Goal: Transaction & Acquisition: Purchase product/service

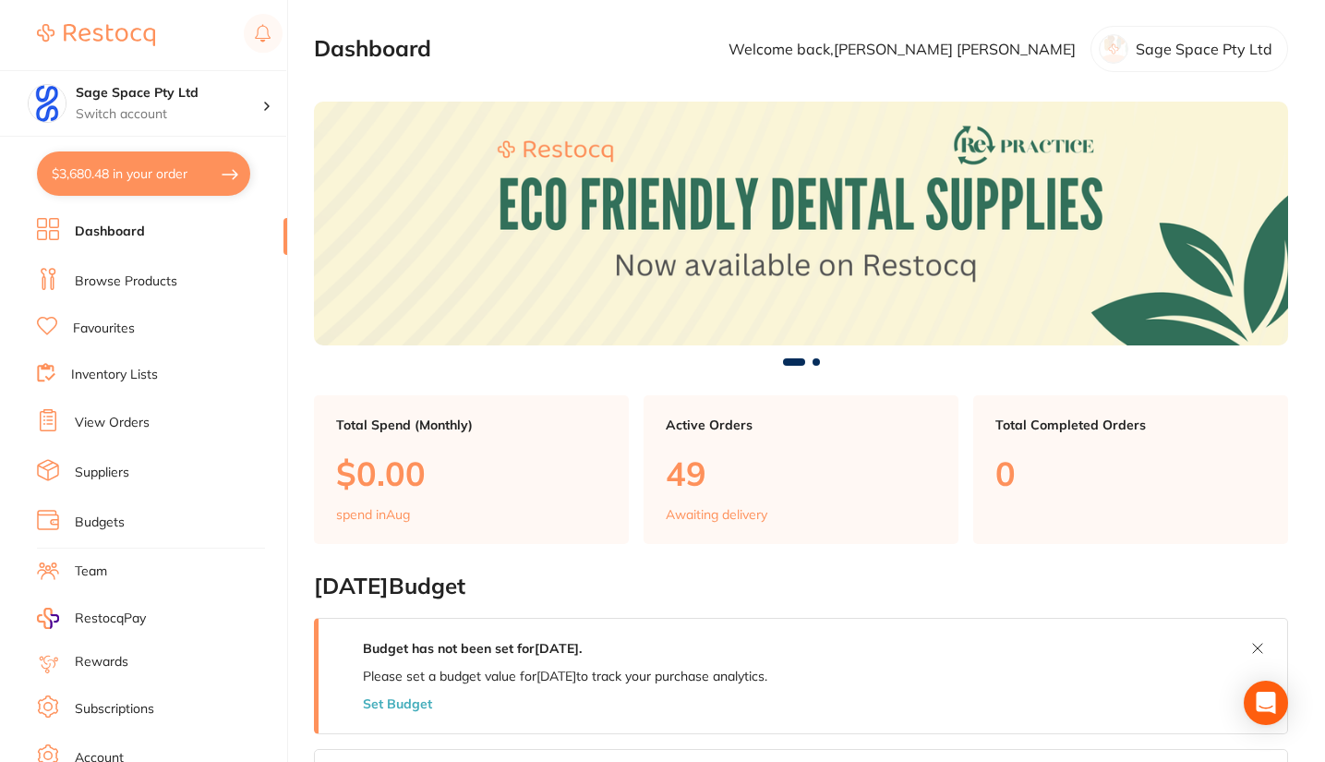
click at [162, 177] on button "$3,680.48 in your order" at bounding box center [143, 173] width 213 height 44
checkbox input "true"
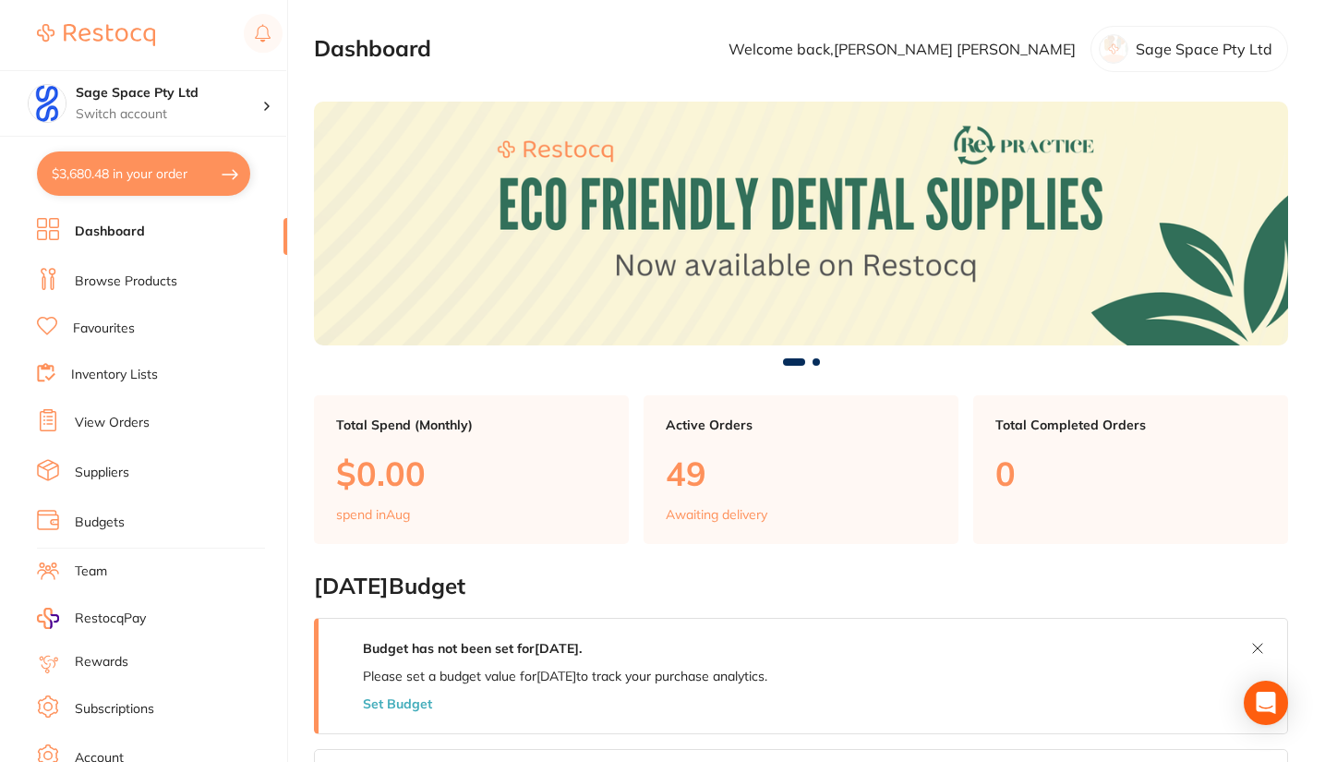
checkbox input "true"
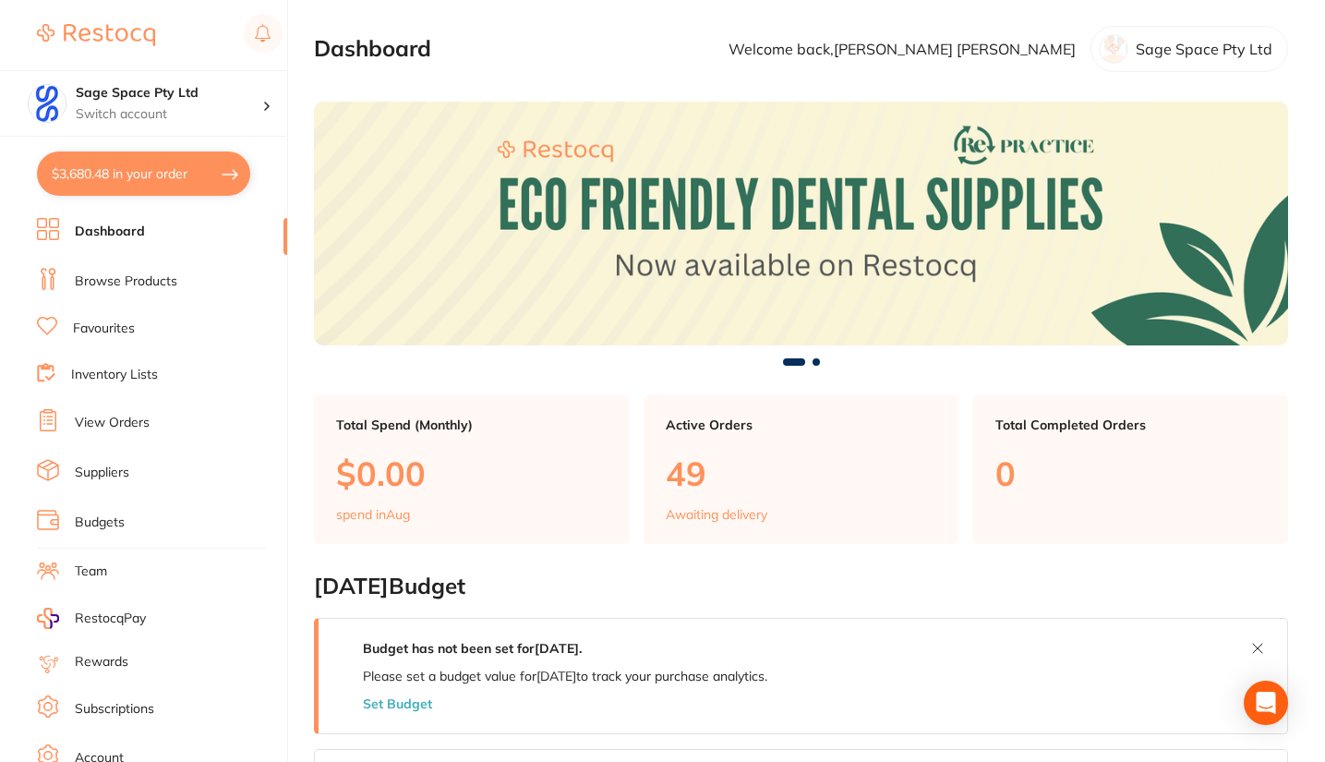
checkbox input "true"
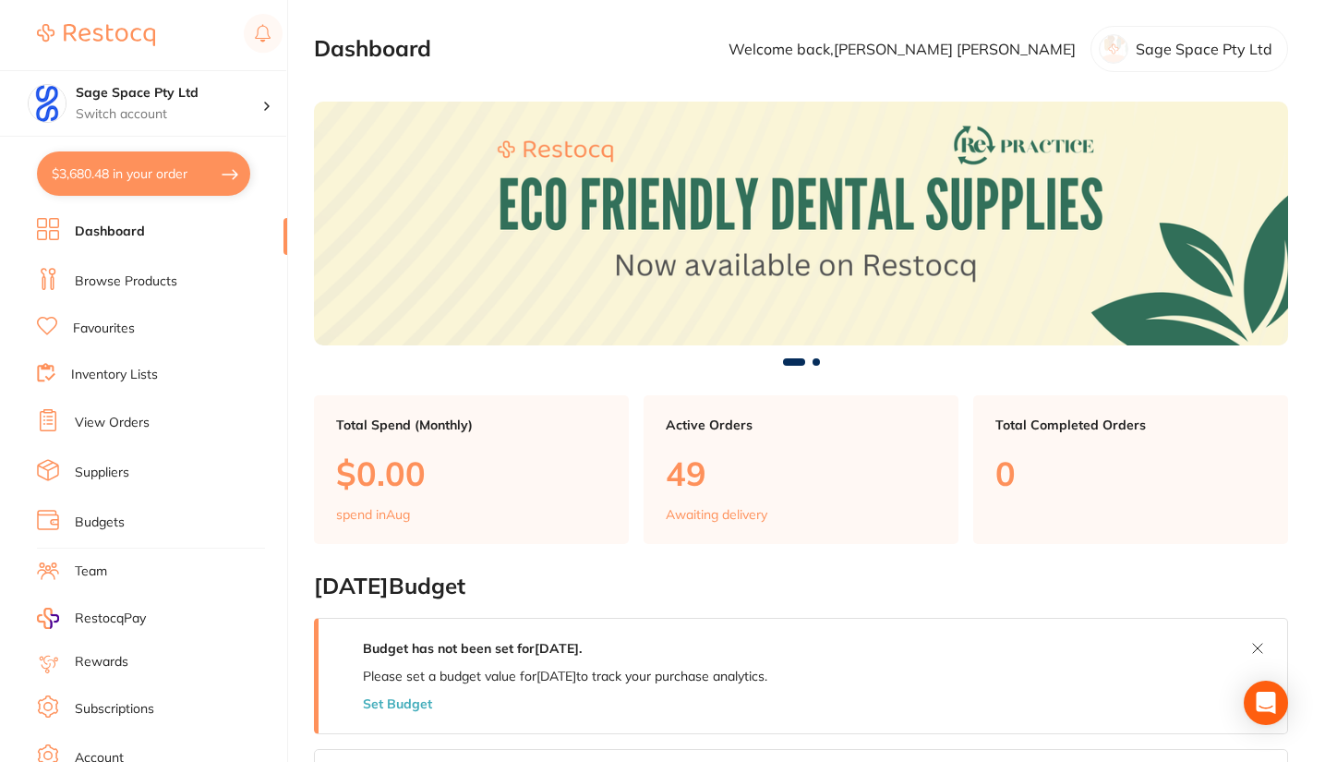
checkbox input "true"
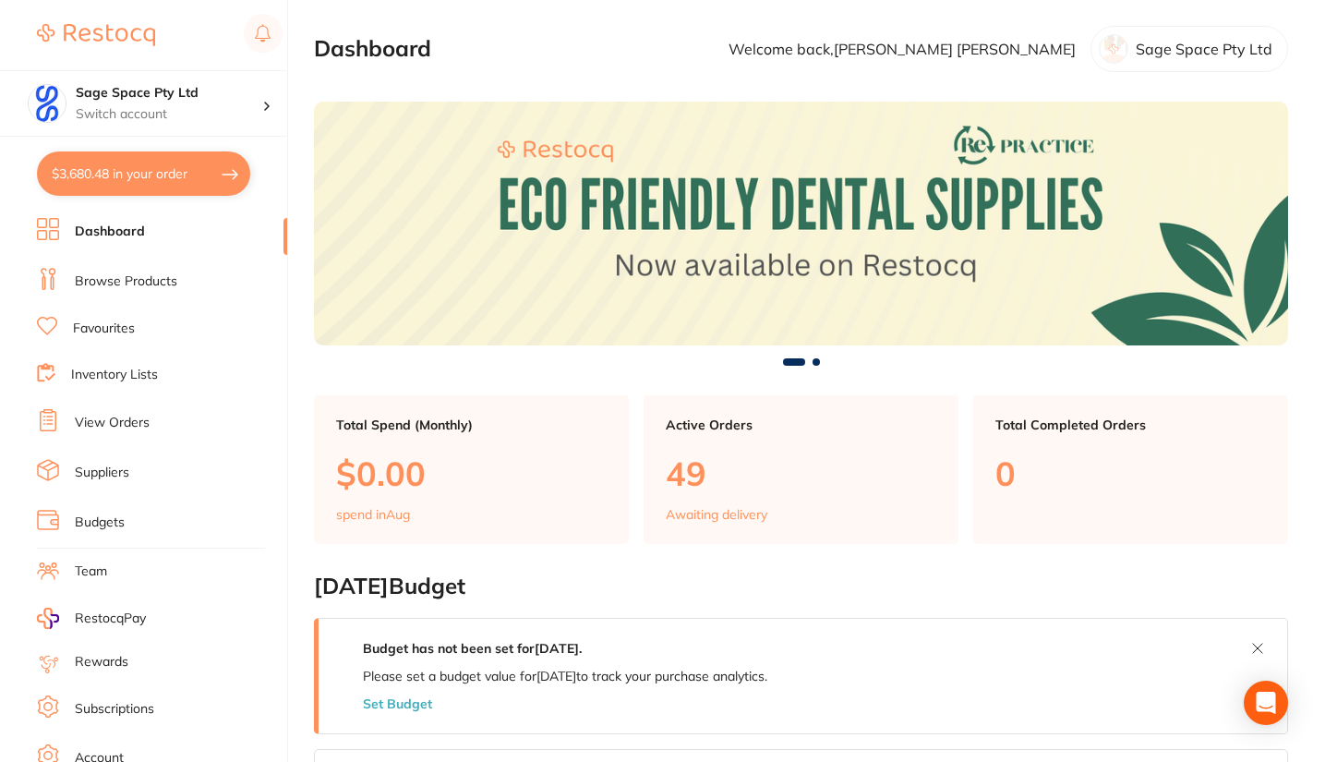
checkbox input "true"
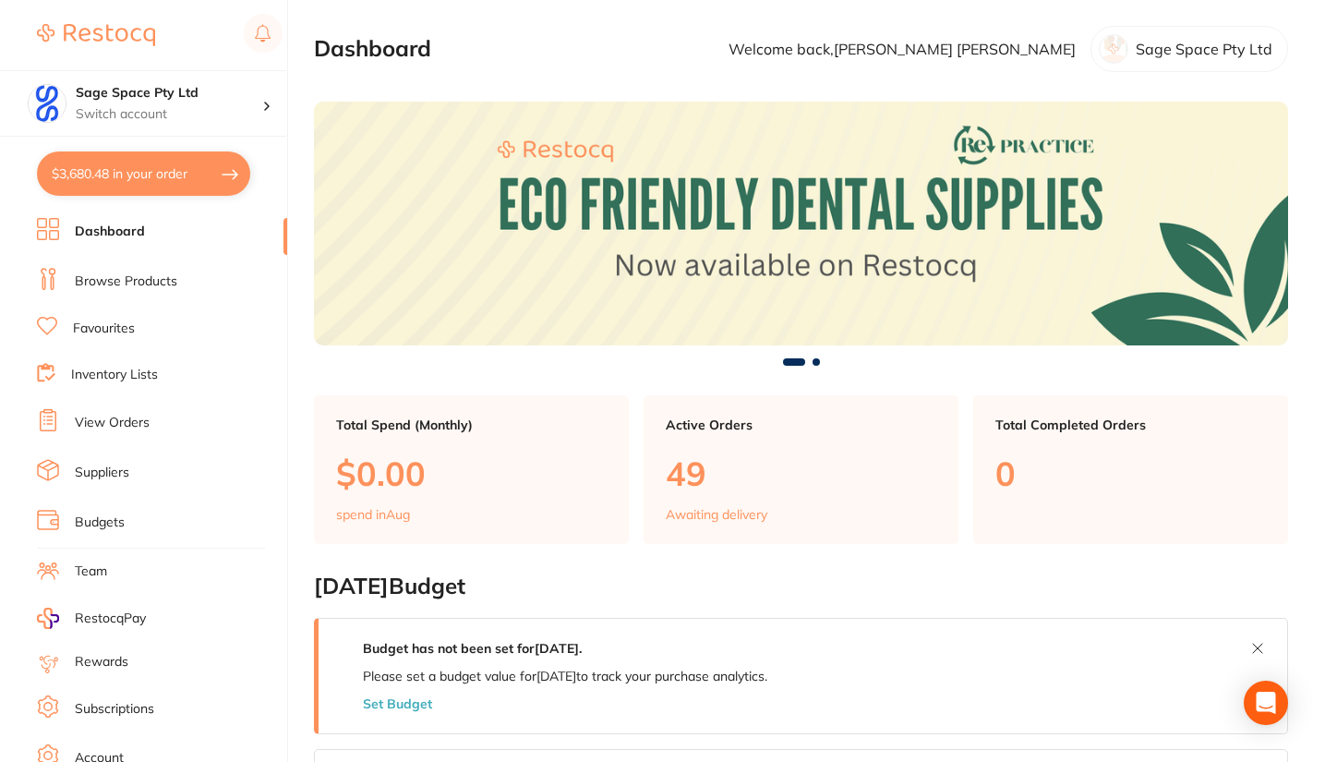
checkbox input "true"
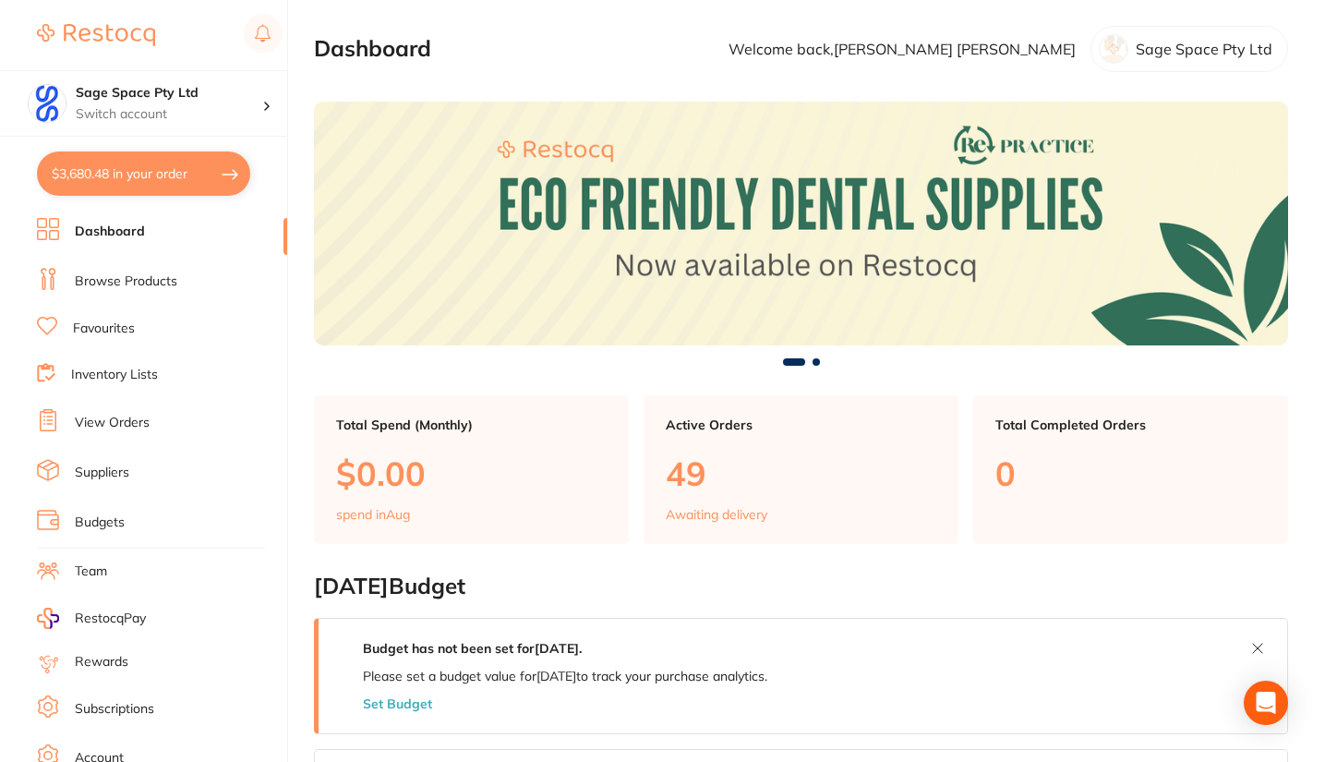
checkbox input "true"
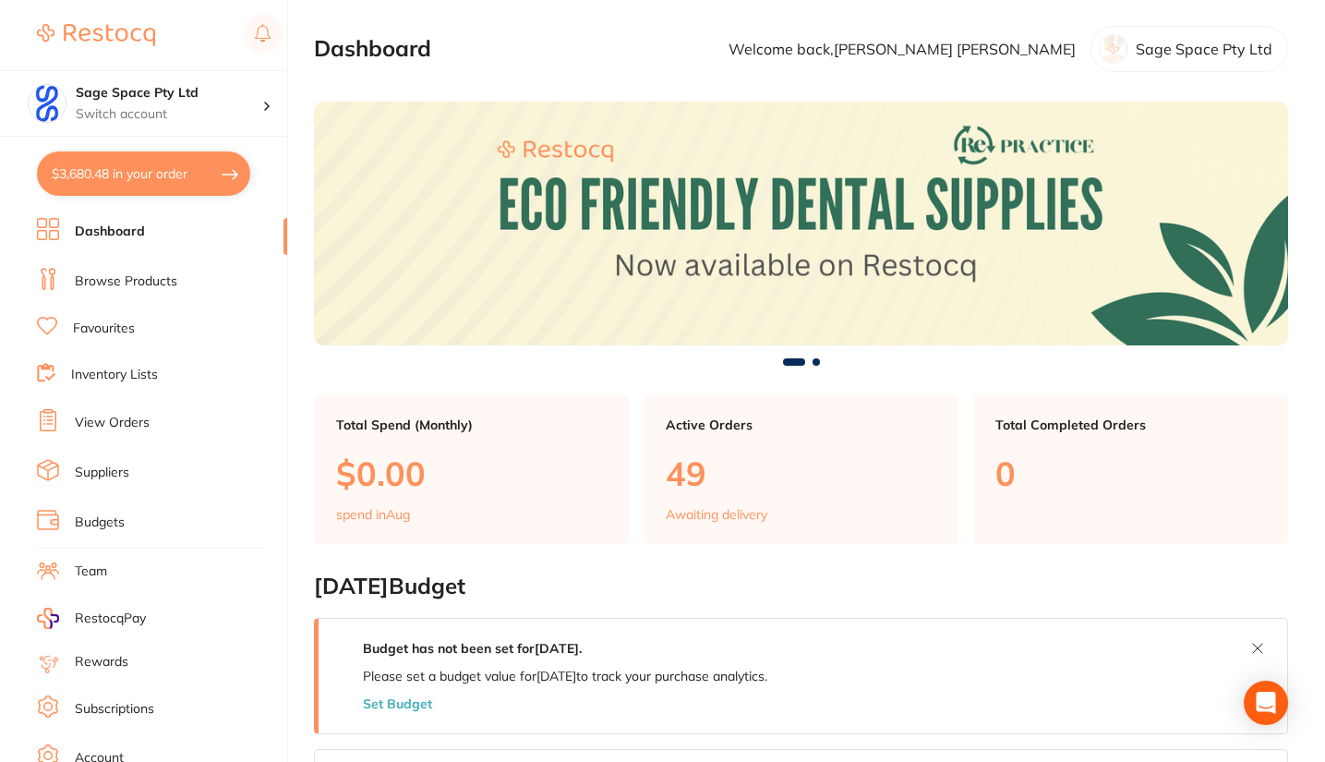
checkbox input "true"
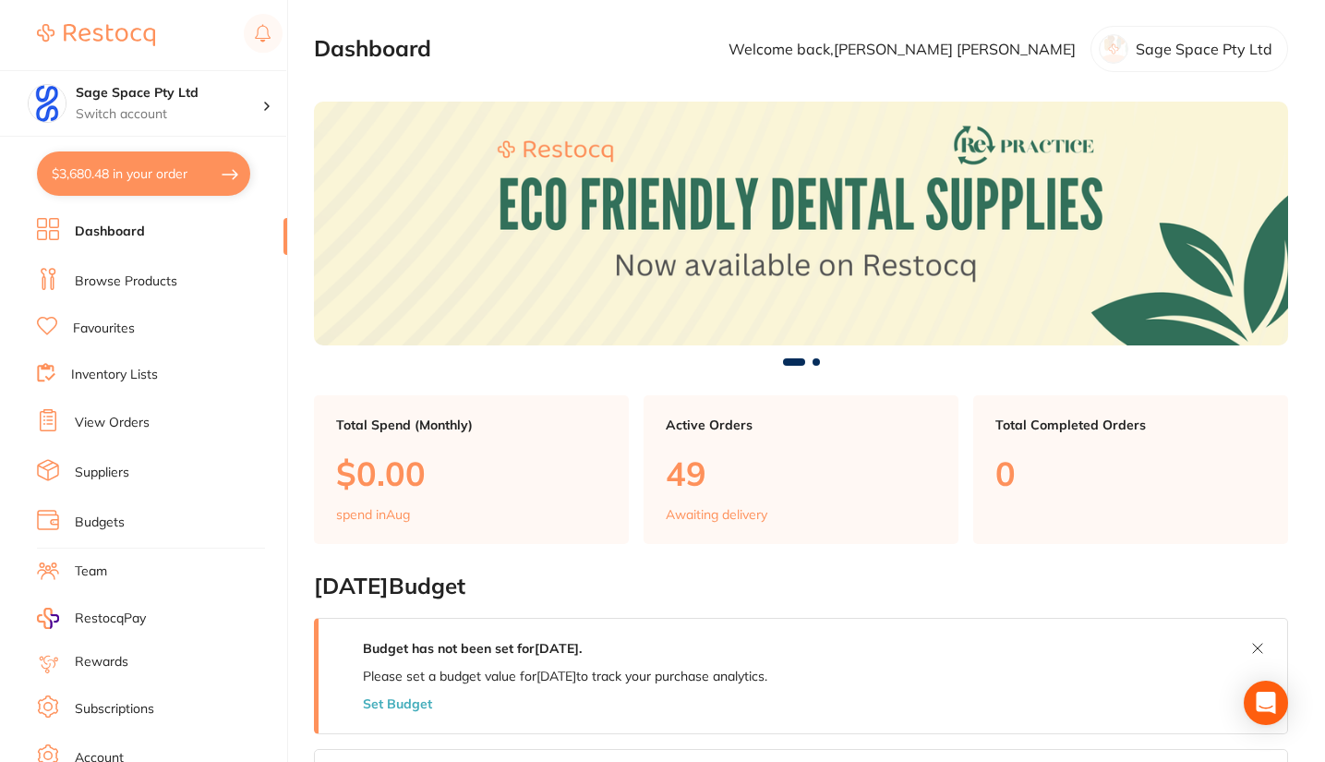
checkbox input "true"
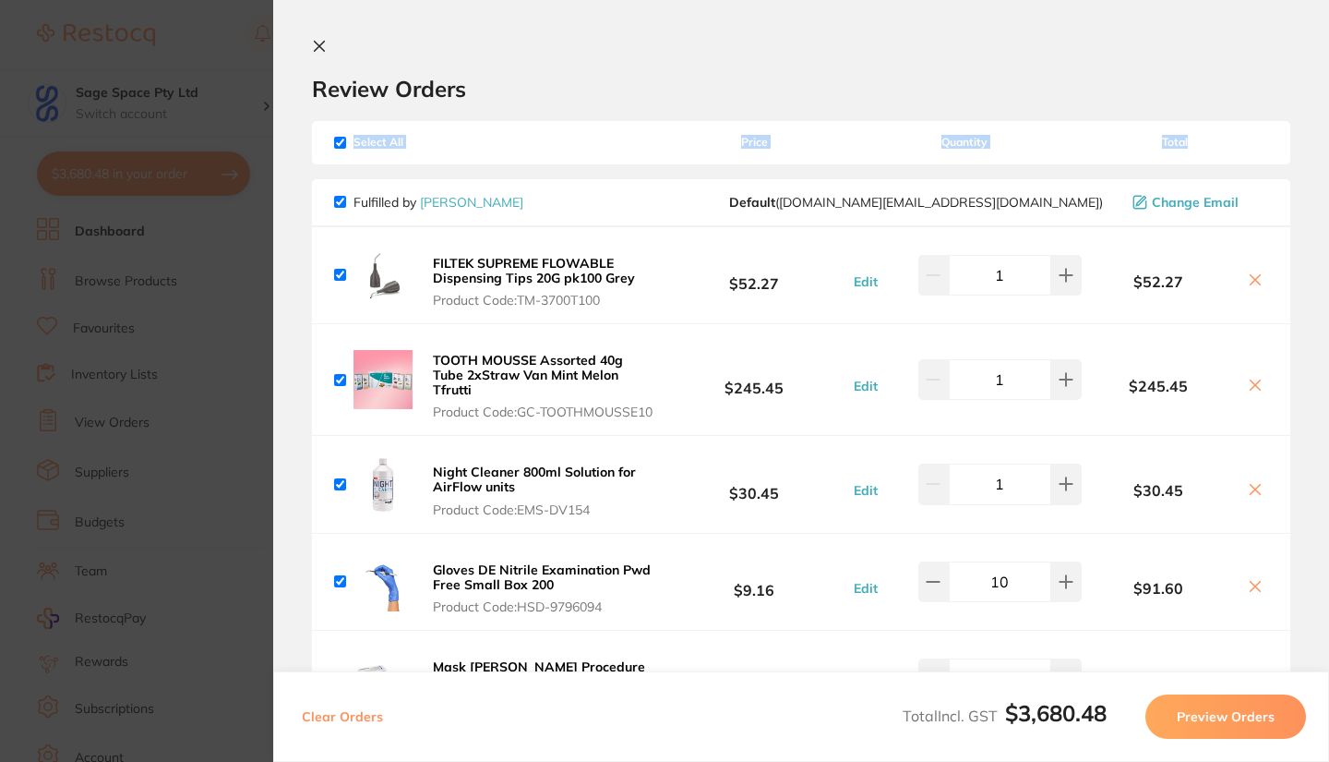
drag, startPoint x: 1324, startPoint y: 89, endPoint x: 1328, endPoint y: 115, distance: 27.0
click at [1324, 115] on section "Review Orders Your orders are being processed and we will notify you once we ha…" at bounding box center [801, 381] width 1056 height 762
click at [1256, 69] on div "Review Orders" at bounding box center [801, 71] width 979 height 64
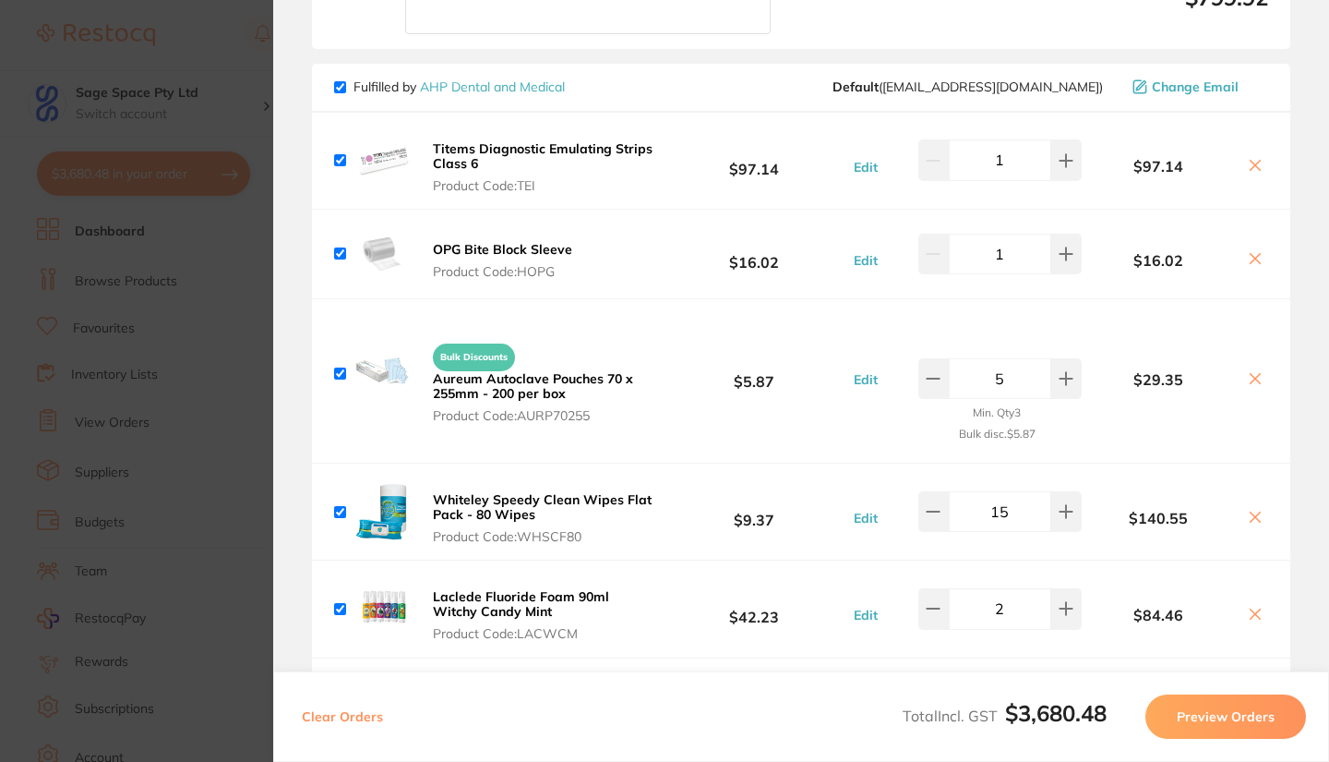
scroll to position [2737, 0]
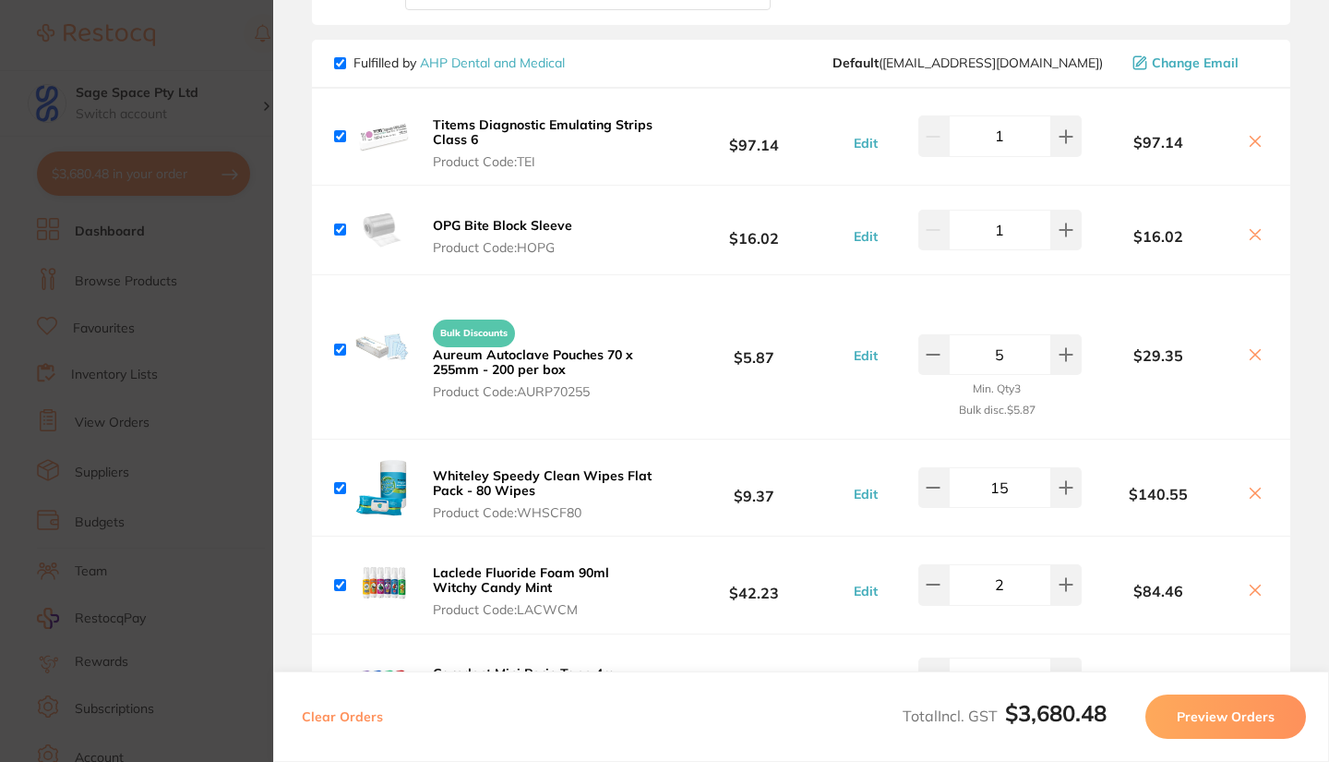
click at [225, 223] on section "Update RRP Set your pre negotiated price for this item. Item Agreed RRP (excl. …" at bounding box center [664, 381] width 1329 height 762
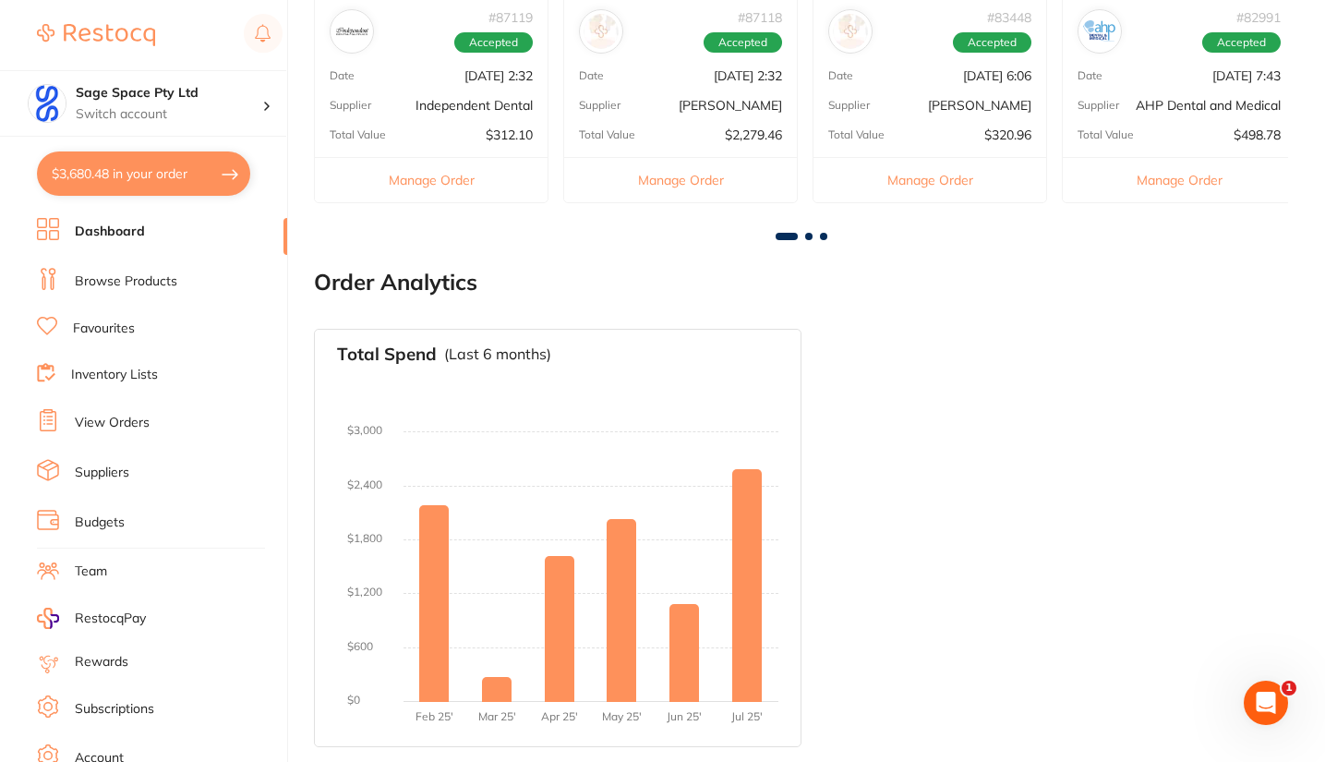
click at [137, 324] on li "Favourites" at bounding box center [162, 329] width 250 height 24
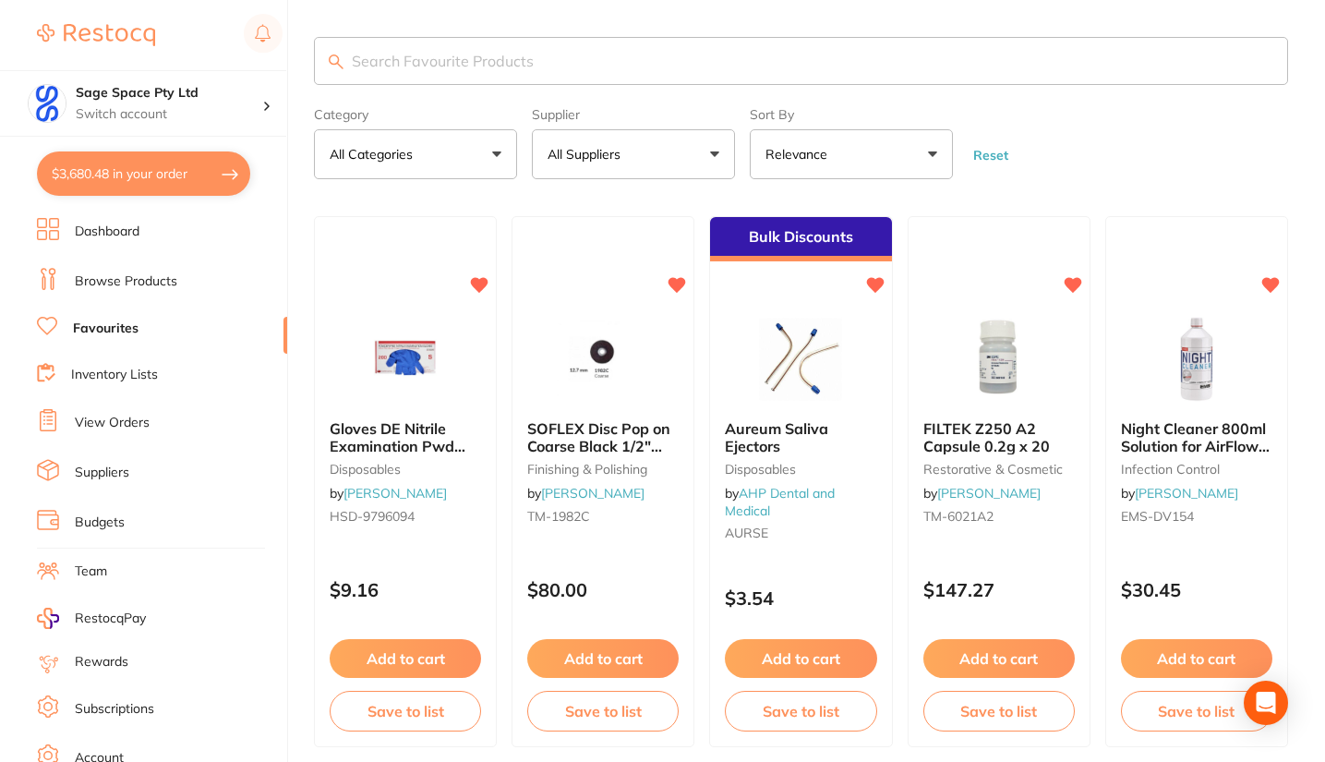
click at [621, 164] on button "All Suppliers" at bounding box center [633, 154] width 203 height 50
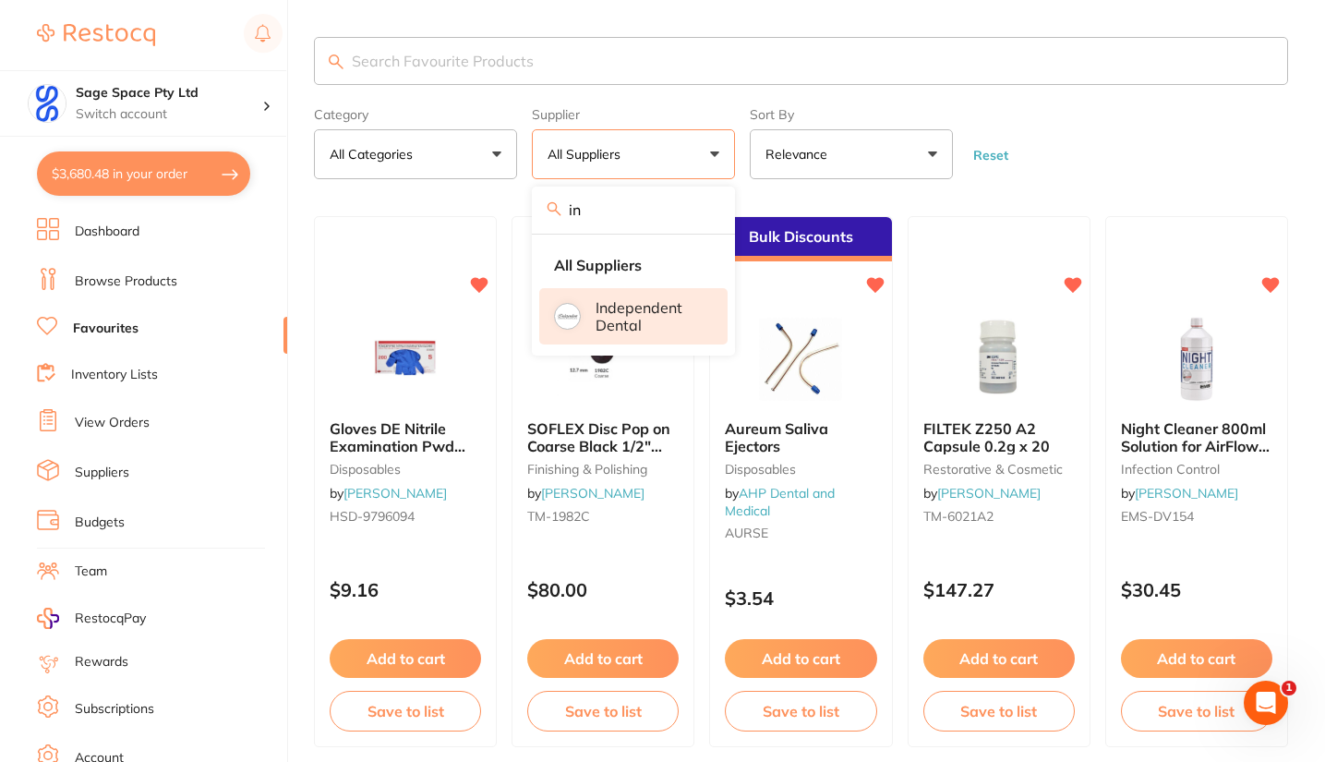
type input "in"
click at [599, 323] on p "Independent Dental" at bounding box center [648, 316] width 106 height 34
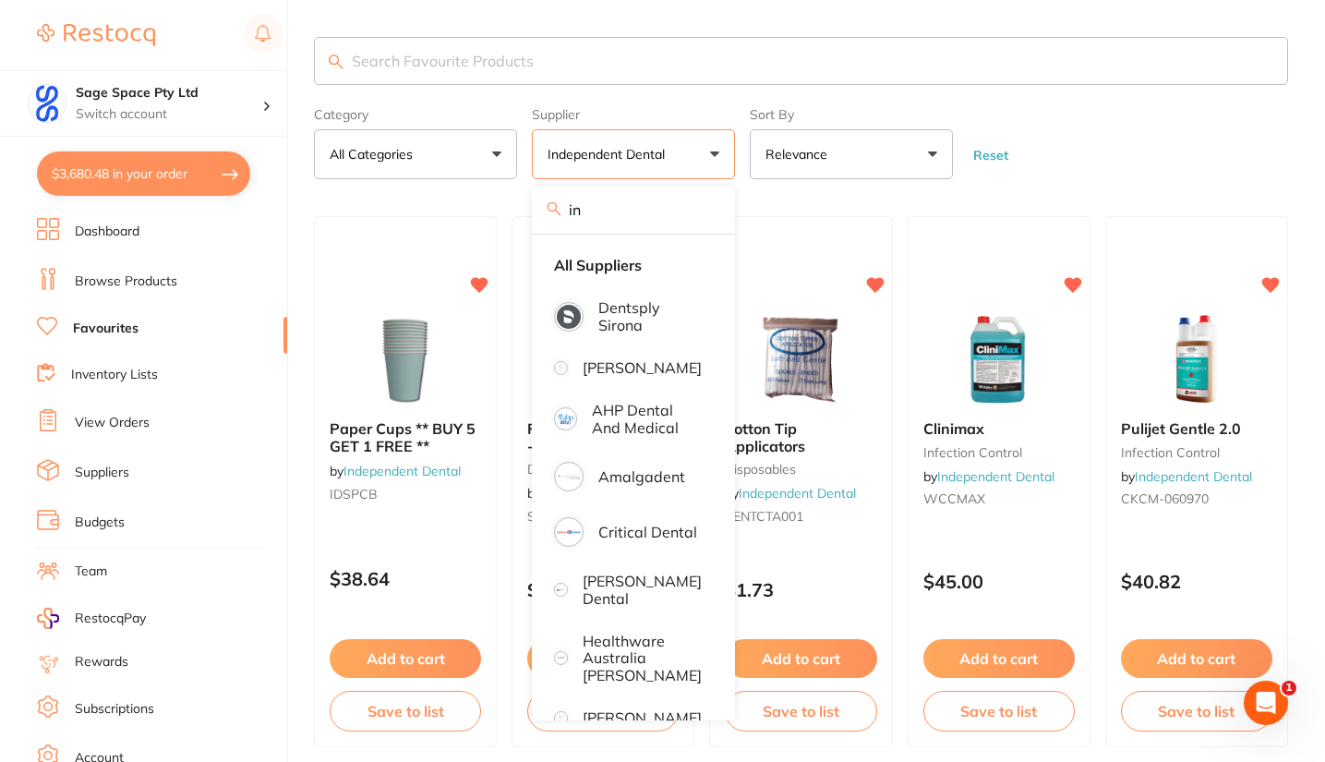
click at [1015, 170] on form "Category All Categories All Categories burs disposables impression infection co…" at bounding box center [801, 139] width 974 height 79
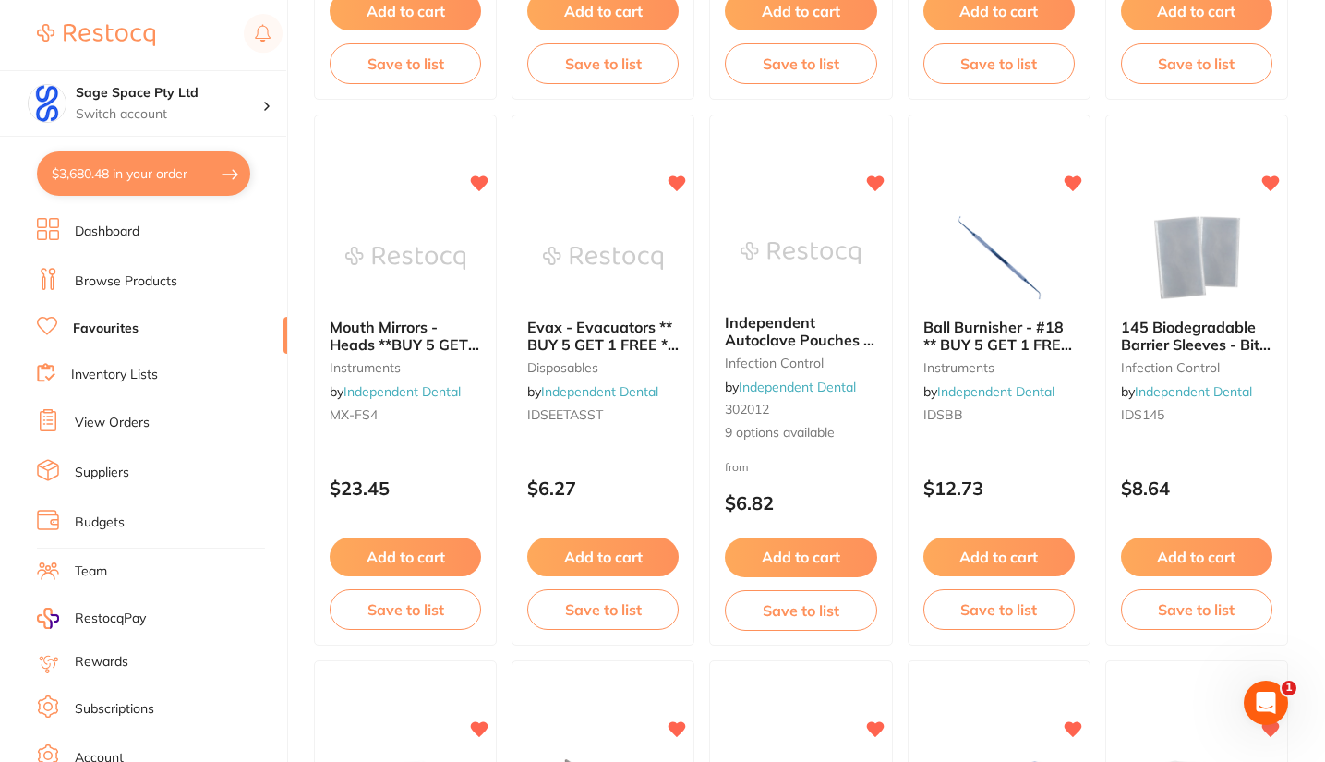
scroll to position [1215, 0]
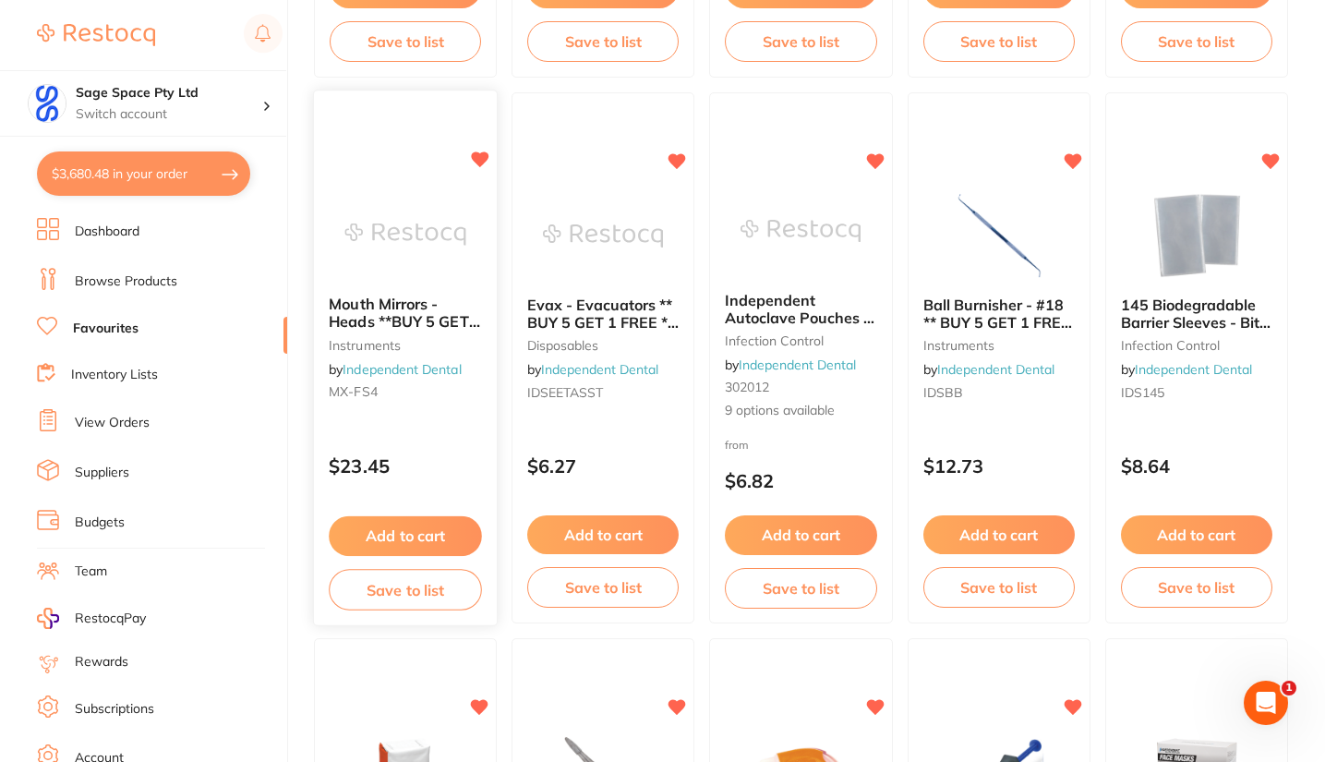
click at [419, 219] on img at bounding box center [404, 234] width 121 height 93
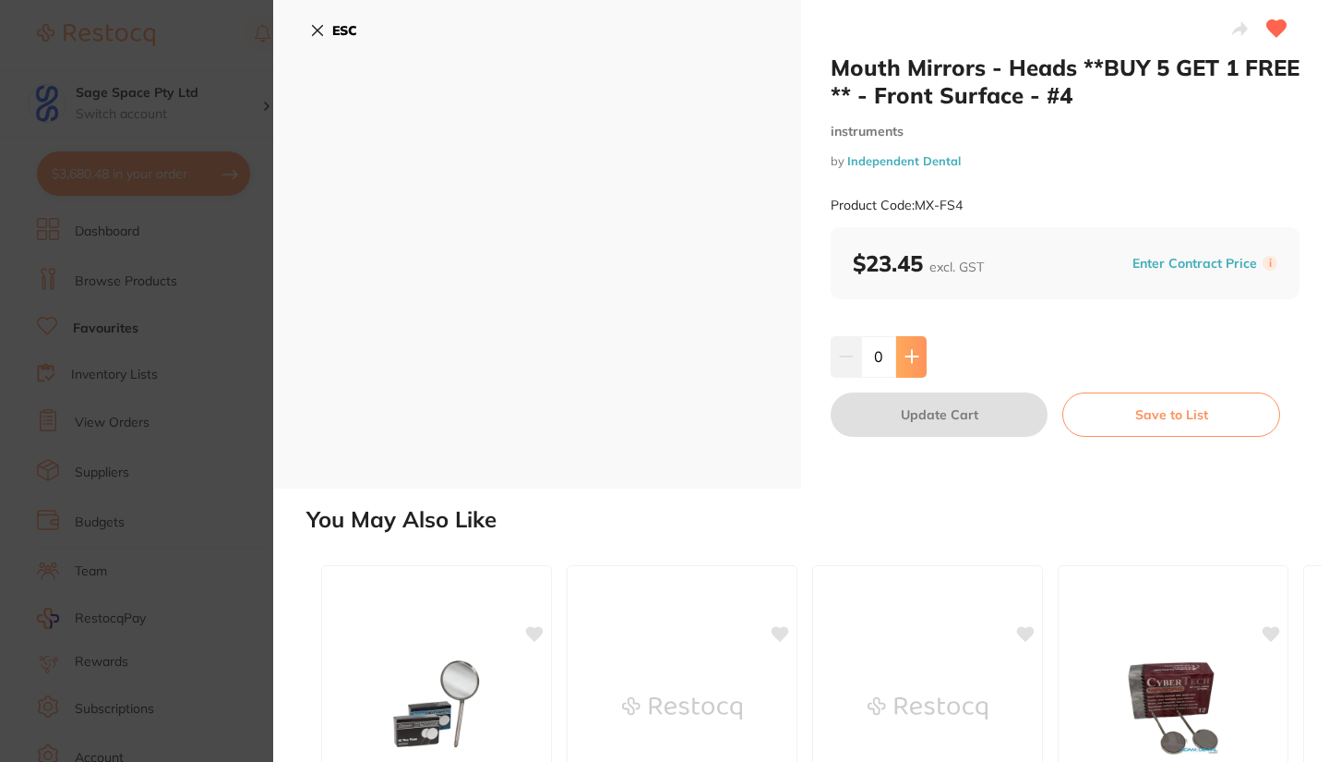
click at [908, 355] on icon at bounding box center [912, 357] width 12 height 12
type input "1"
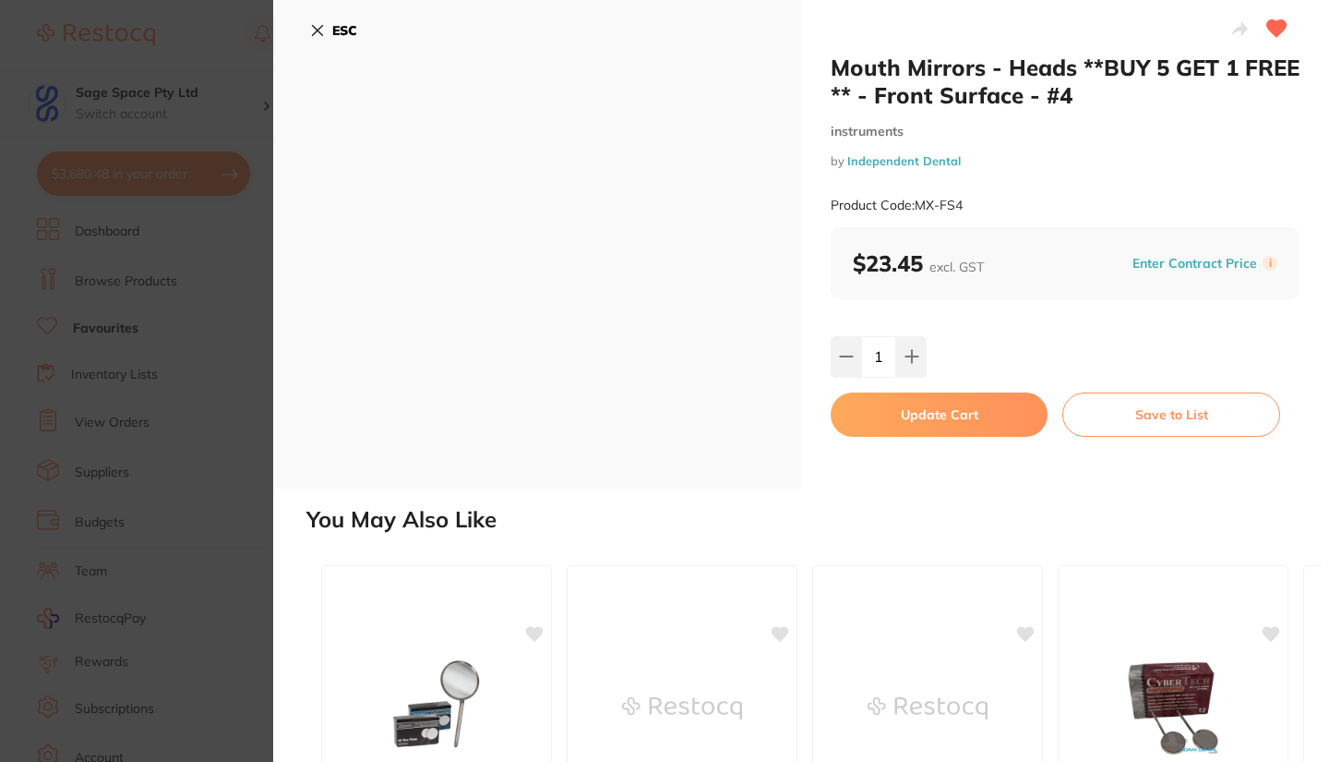
click at [911, 411] on button "Update Cart" at bounding box center [939, 414] width 217 height 44
checkbox input "false"
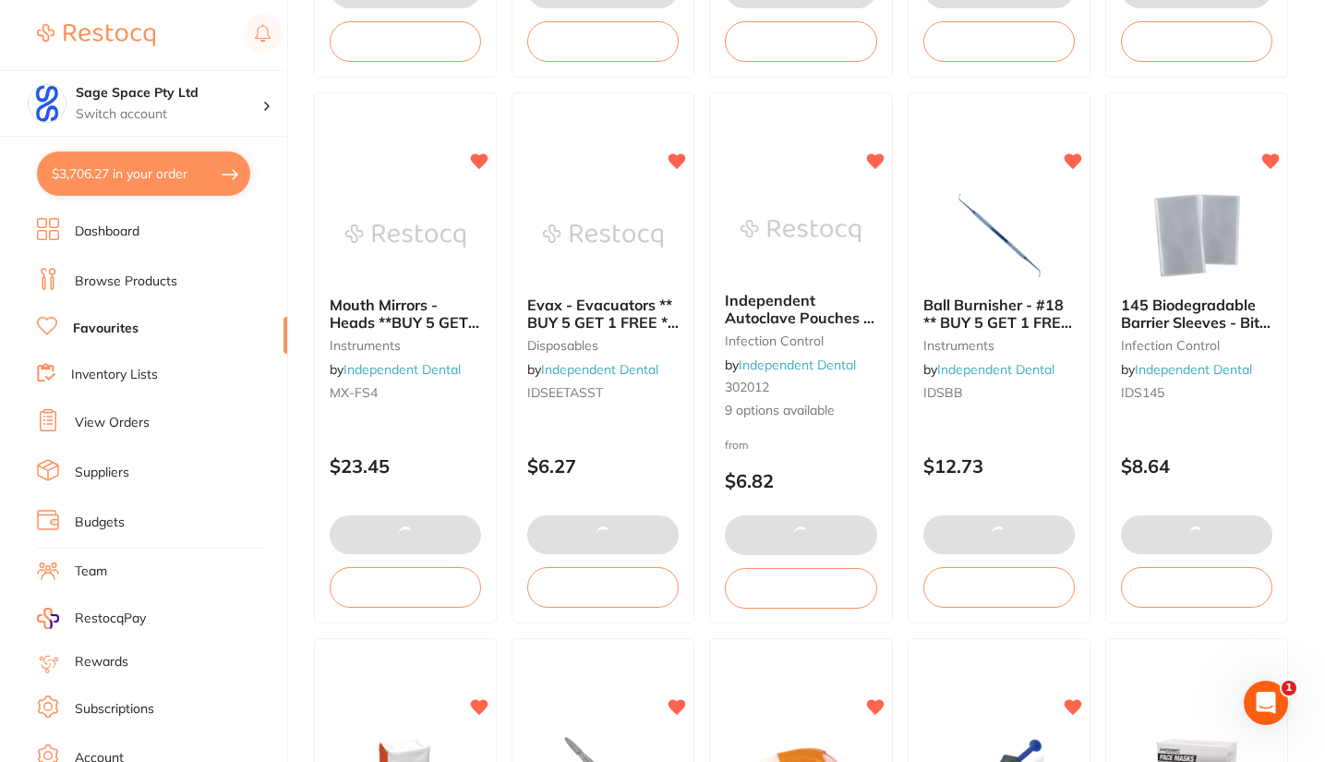
click at [102, 180] on button "$3,706.27 in your order" at bounding box center [143, 173] width 213 height 44
checkbox input "true"
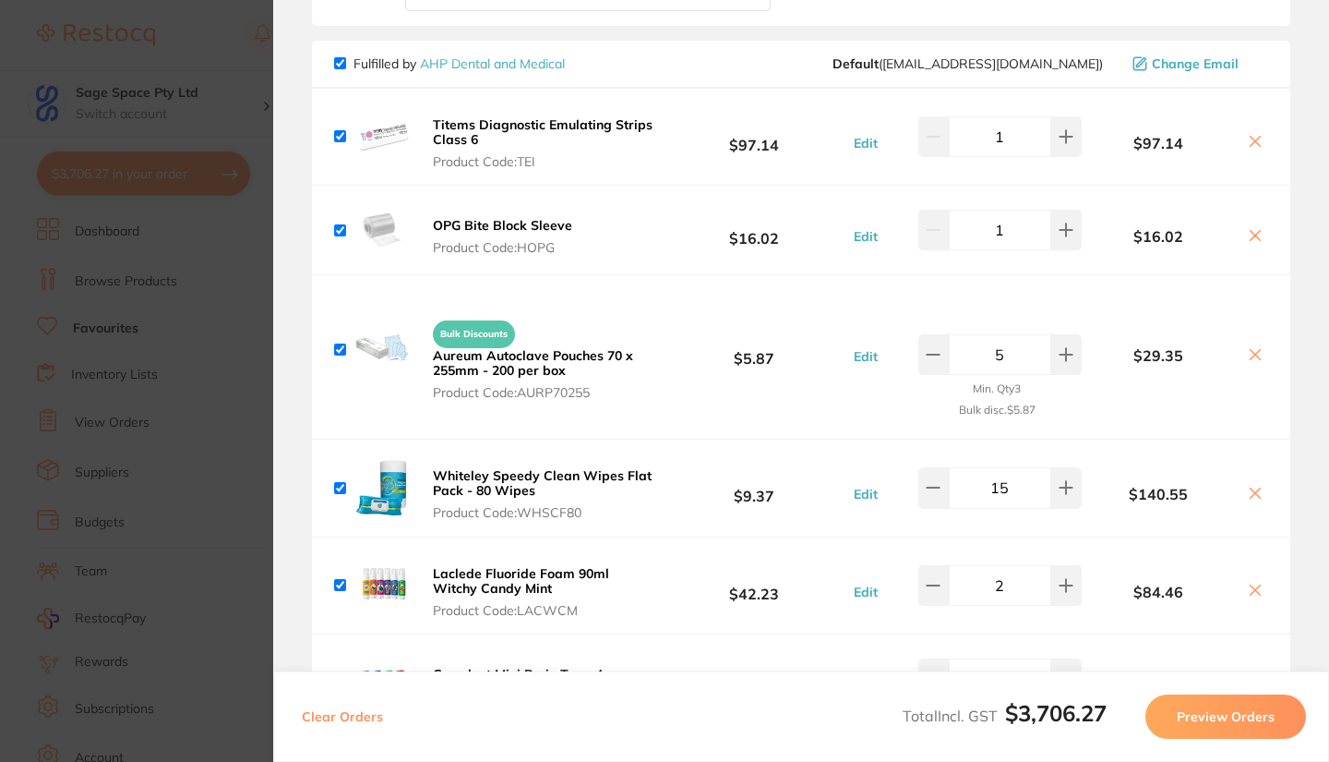
click at [1248, 720] on button "Preview Orders" at bounding box center [1226, 716] width 161 height 44
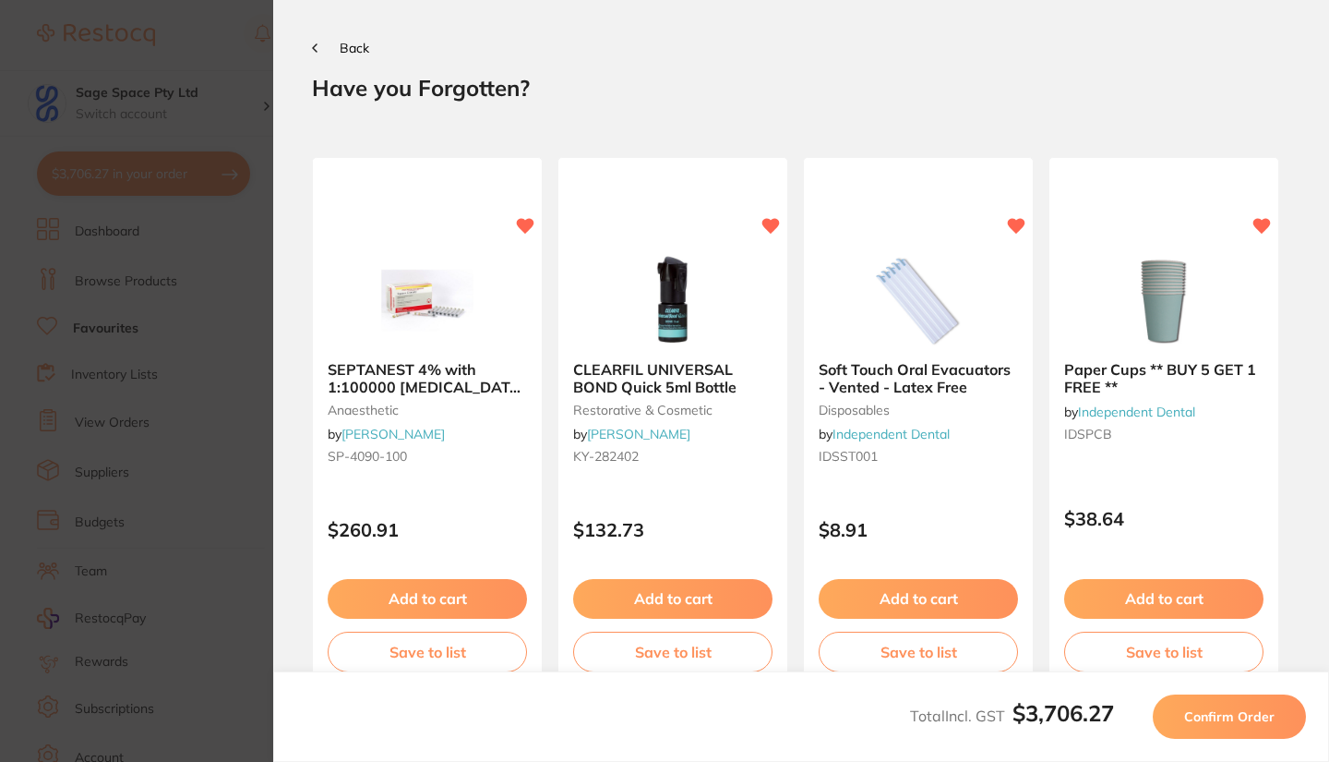
click at [1197, 722] on span "Confirm Order" at bounding box center [1230, 716] width 90 height 17
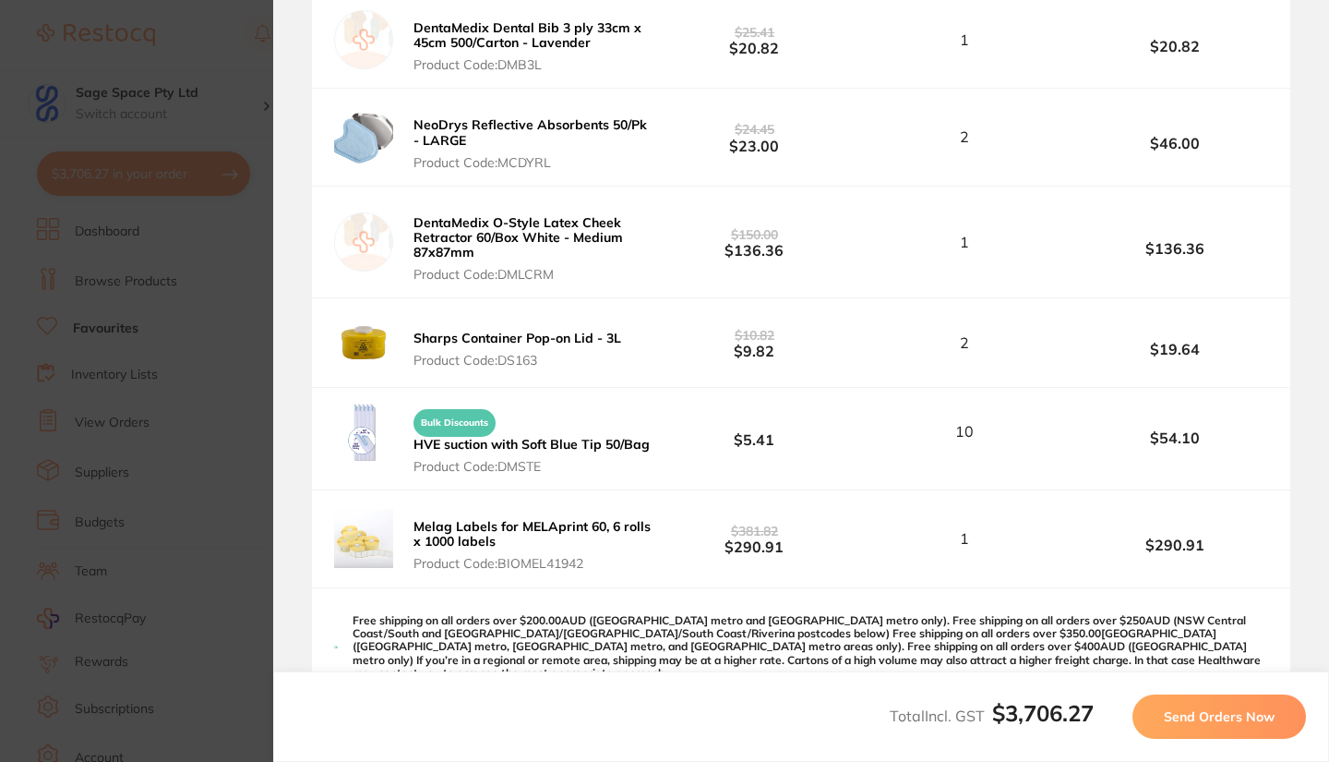
scroll to position [4366, 0]
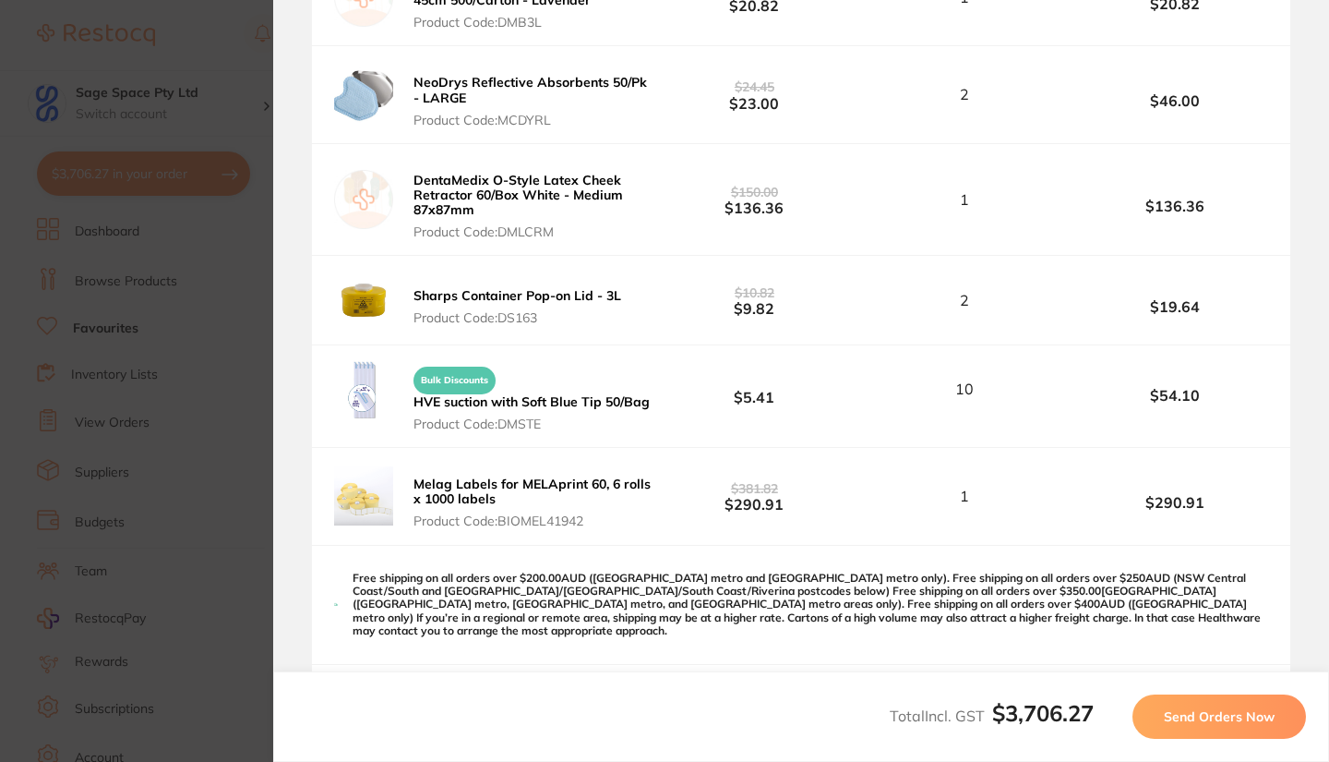
click at [1178, 715] on span "Send Orders Now" at bounding box center [1219, 716] width 111 height 17
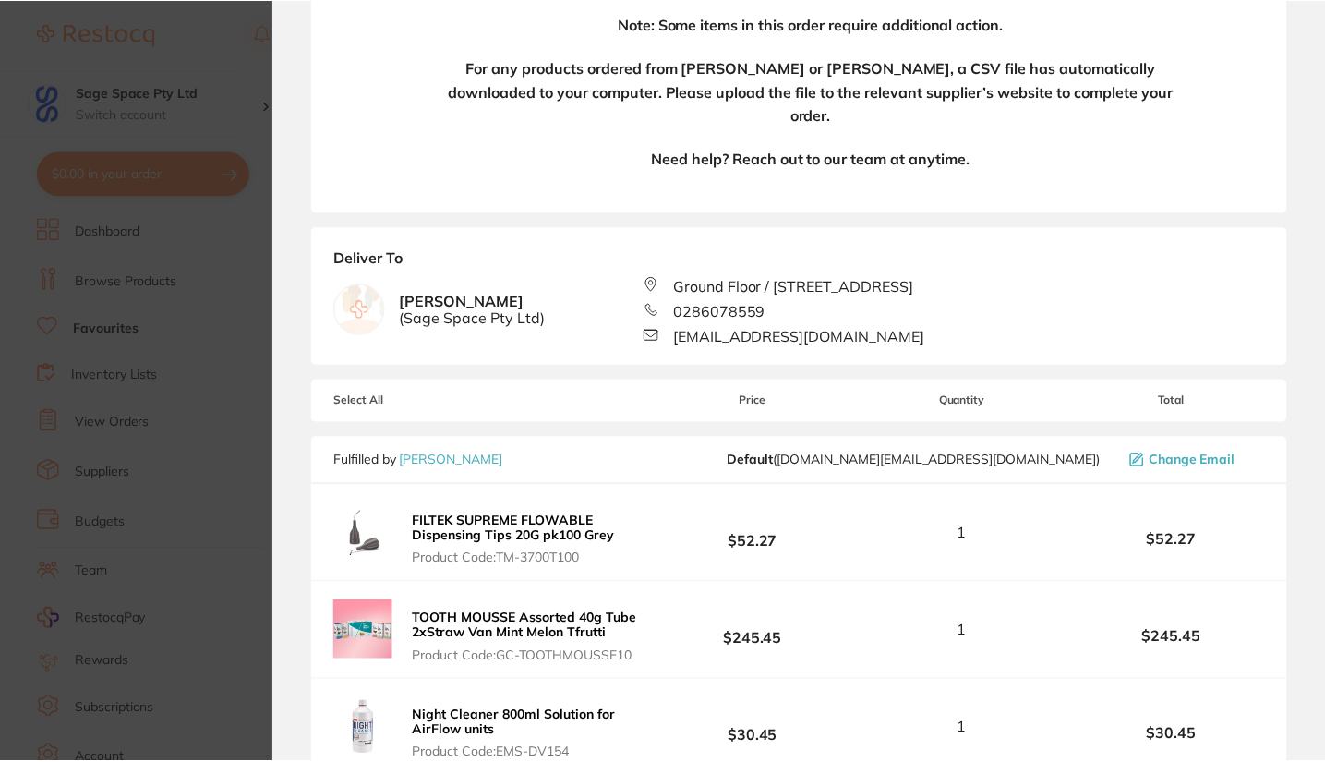
scroll to position [4699, 0]
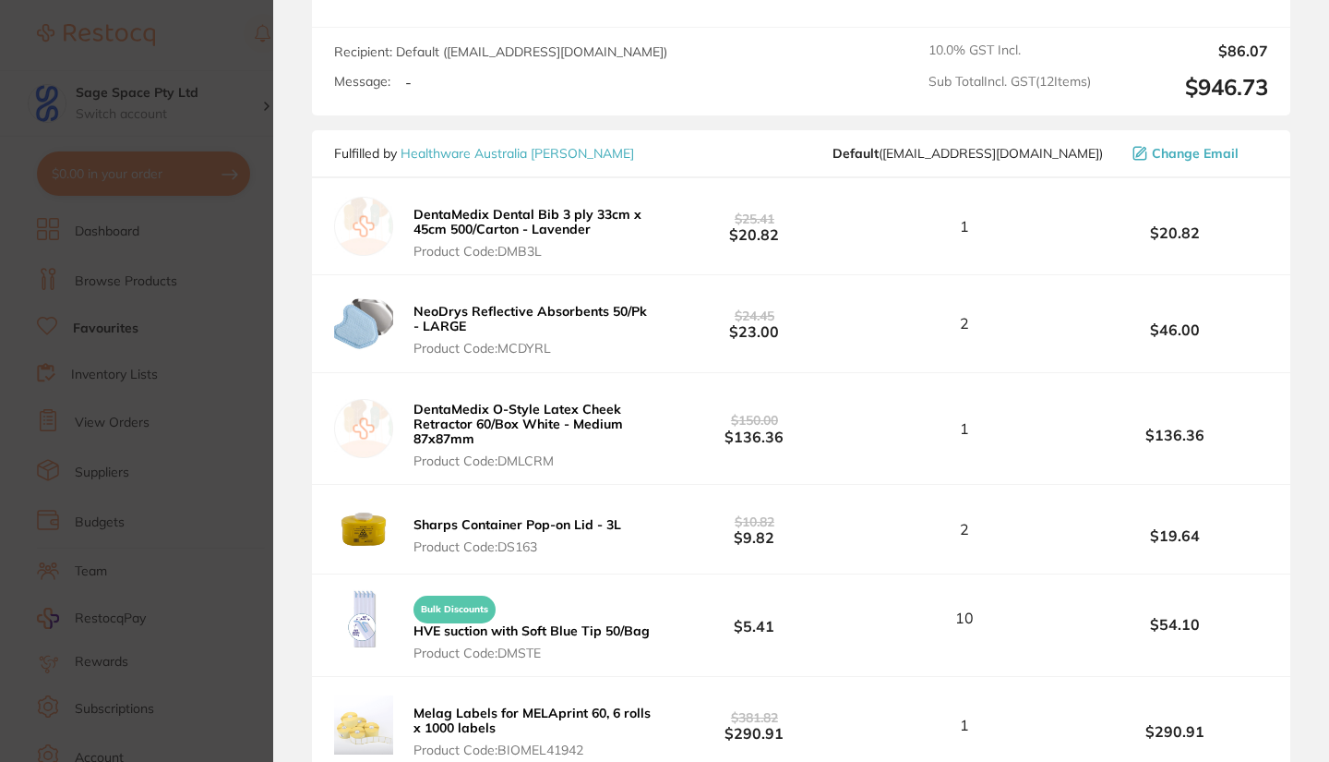
click at [192, 77] on section "Update RRP Set your pre negotiated price for this item. Item Agreed RRP (excl. …" at bounding box center [664, 381] width 1329 height 762
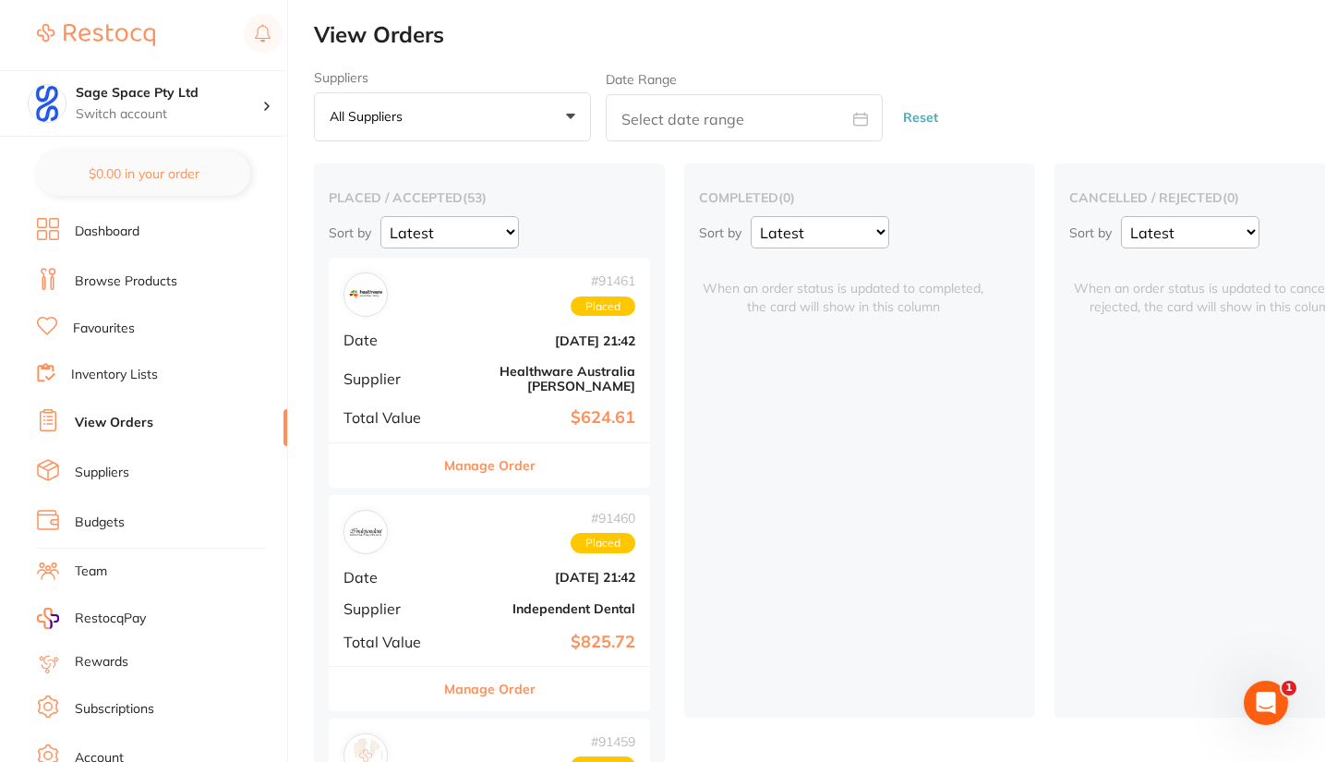
click at [129, 420] on link "View Orders" at bounding box center [114, 423] width 78 height 18
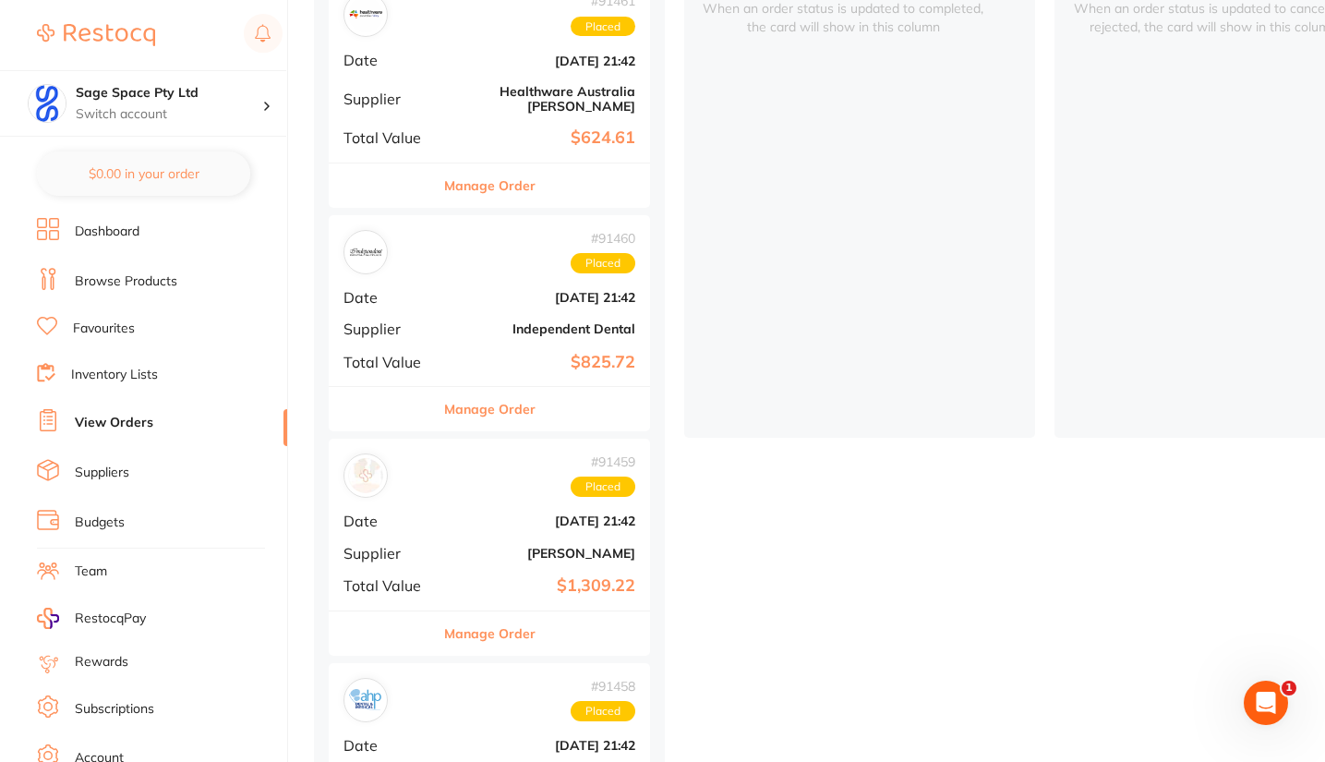
scroll to position [265, 0]
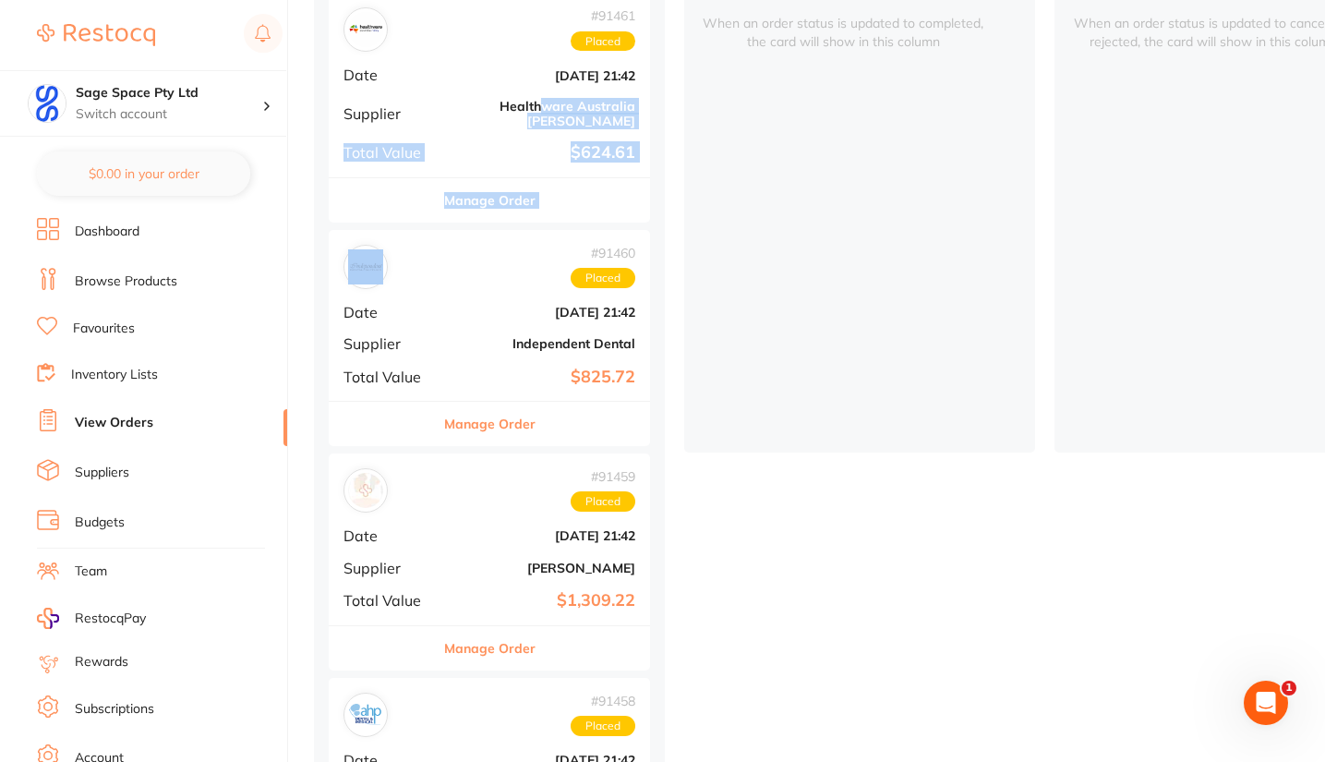
drag, startPoint x: 496, startPoint y: 215, endPoint x: 506, endPoint y: 118, distance: 97.5
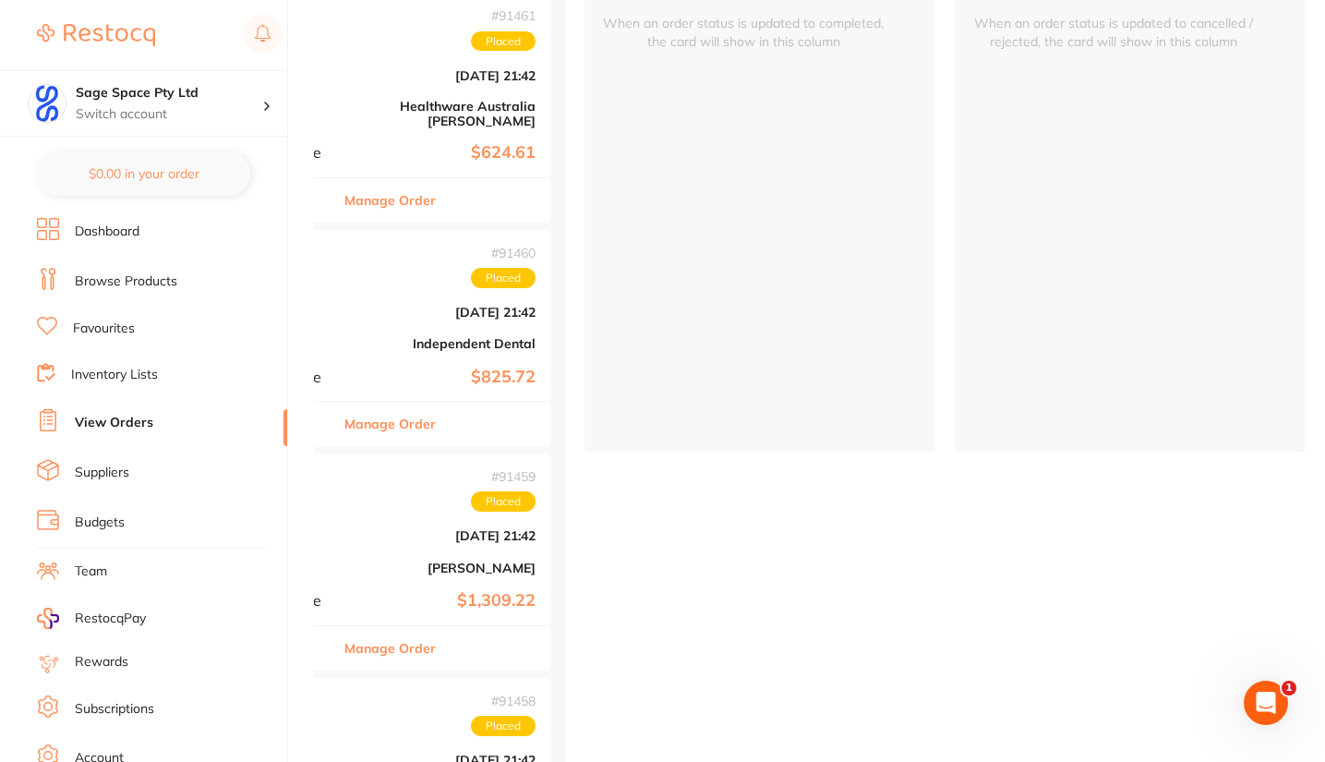
click at [984, 298] on div "cancelled / rejected ( 0 ) Sort by Latest Notification When an order status is …" at bounding box center [1130, 175] width 351 height 554
click at [109, 418] on link "View Orders" at bounding box center [114, 423] width 78 height 18
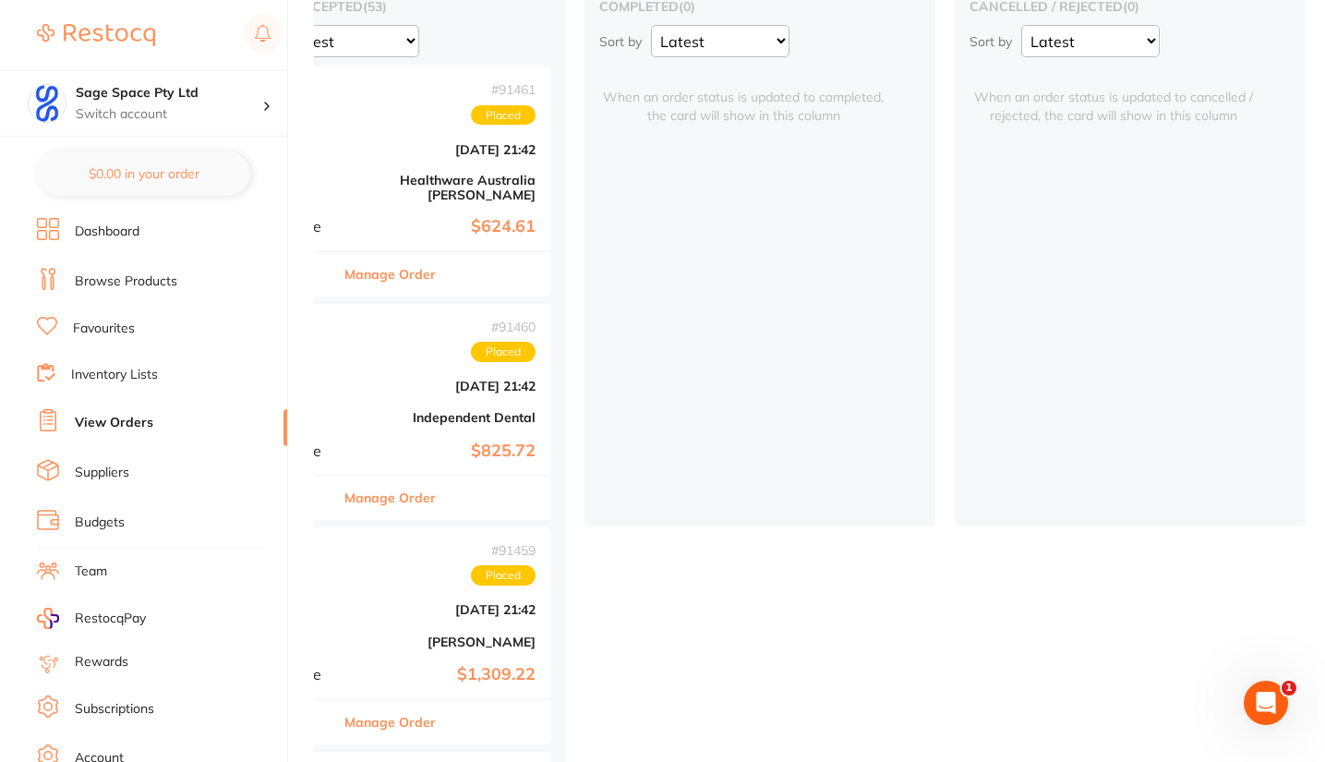
scroll to position [162, 0]
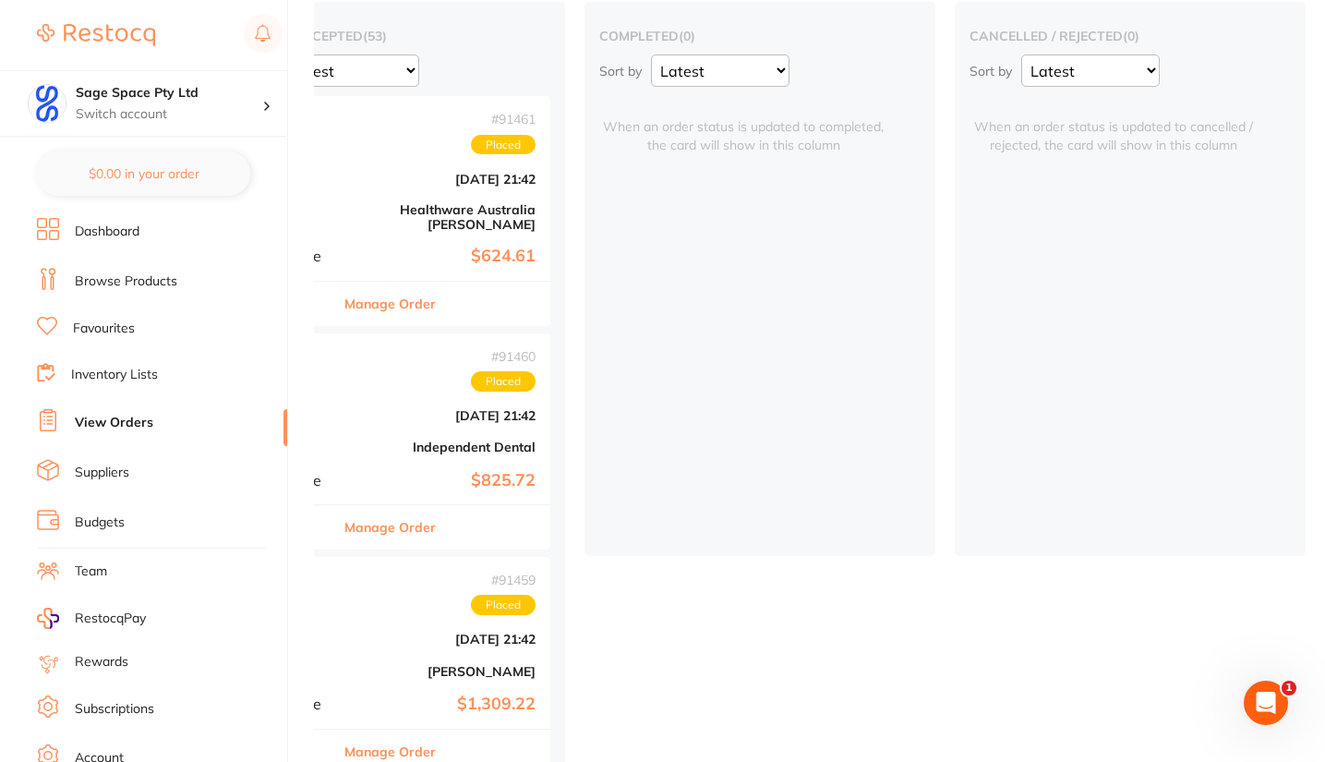
click at [129, 42] on img at bounding box center [96, 35] width 118 height 22
